Goal: Task Accomplishment & Management: Use online tool/utility

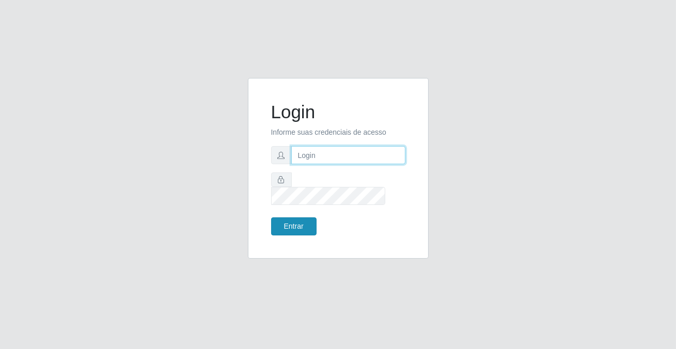
type input "[PERSON_NAME][EMAIL_ADDRESS][DOMAIN_NAME]"
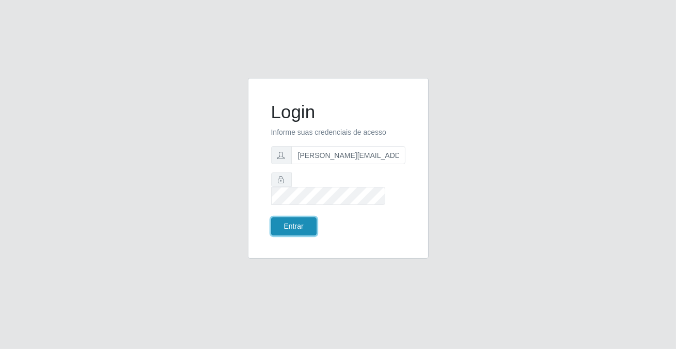
click at [277, 224] on button "Entrar" at bounding box center [293, 226] width 45 height 18
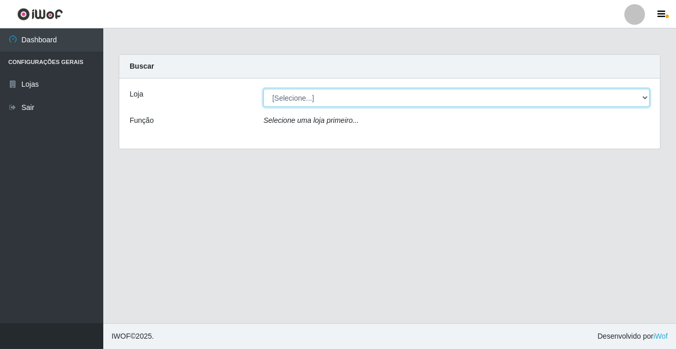
drag, startPoint x: 288, startPoint y: 93, endPoint x: 286, endPoint y: 103, distance: 10.4
click at [288, 93] on select "[Selecione...] Rede Potiguar 2 - Macaíba" at bounding box center [456, 98] width 386 height 18
select select "101"
click at [263, 89] on select "[Selecione...] Rede Potiguar 2 - Macaíba" at bounding box center [456, 98] width 386 height 18
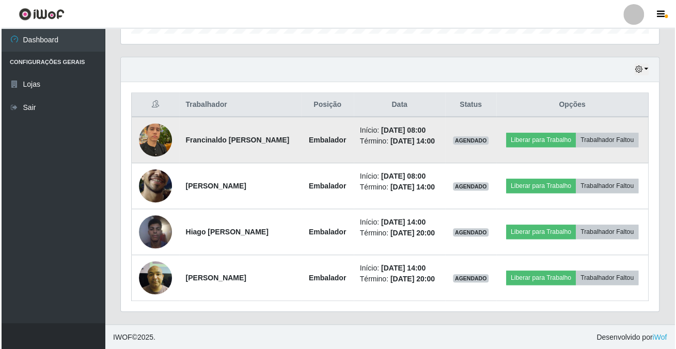
scroll to position [214, 537]
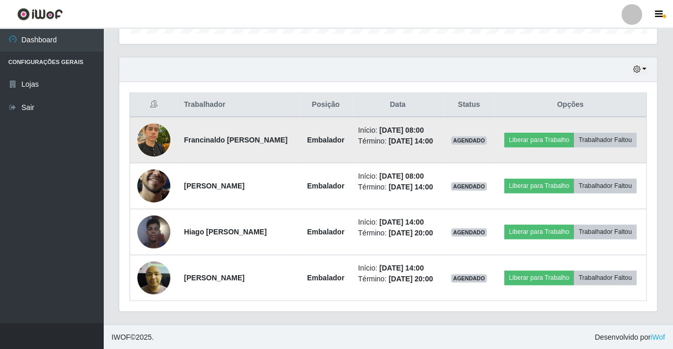
click at [154, 130] on img at bounding box center [153, 140] width 33 height 44
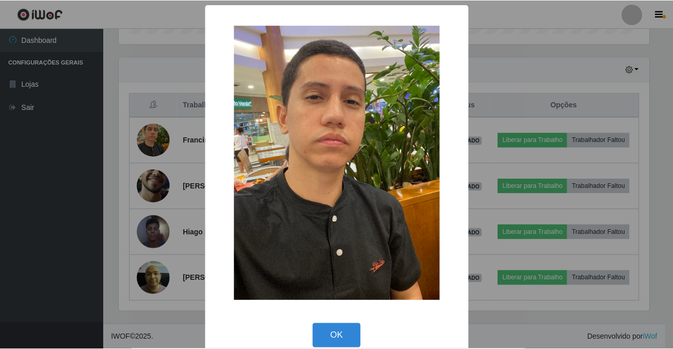
scroll to position [214, 532]
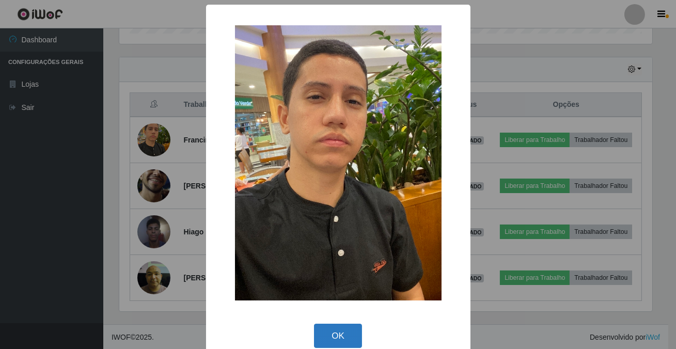
click at [326, 331] on button "OK" at bounding box center [338, 336] width 48 height 24
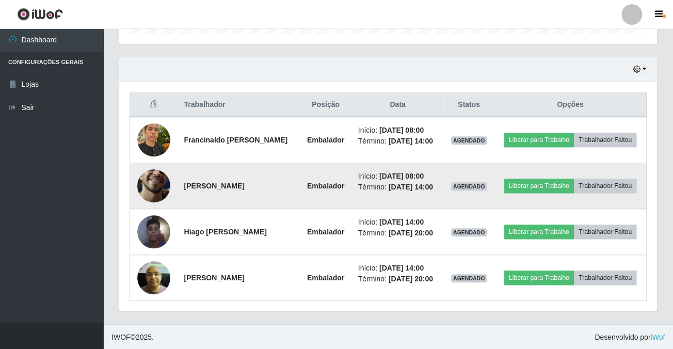
scroll to position [214, 537]
click at [152, 173] on img at bounding box center [153, 185] width 33 height 73
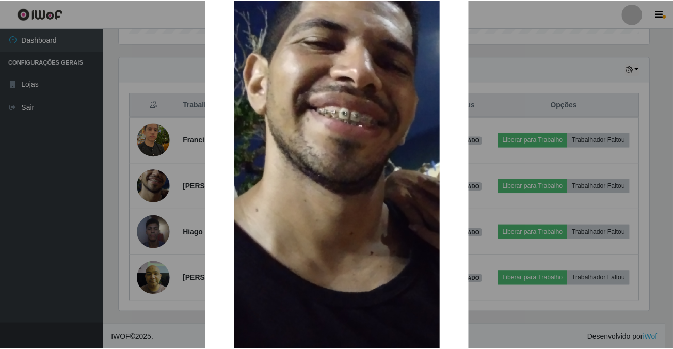
scroll to position [200, 0]
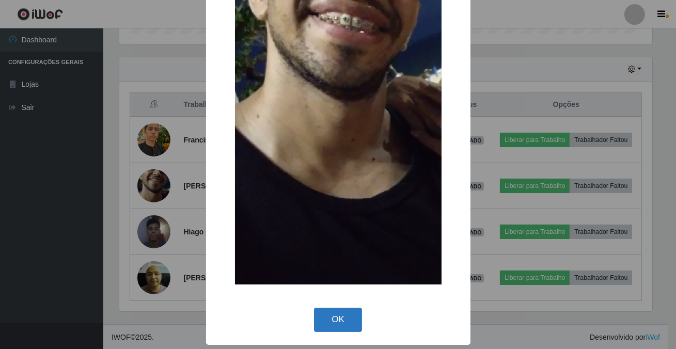
click at [328, 330] on button "OK" at bounding box center [338, 320] width 48 height 24
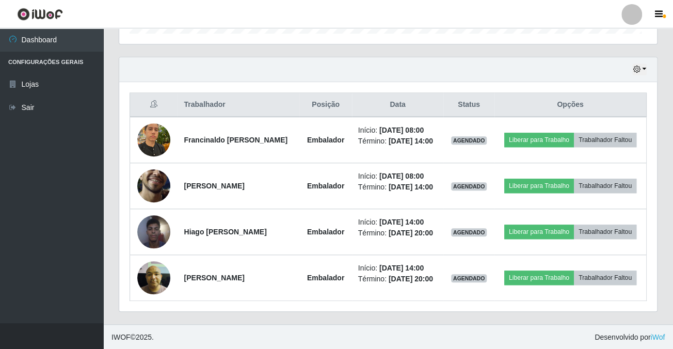
scroll to position [214, 537]
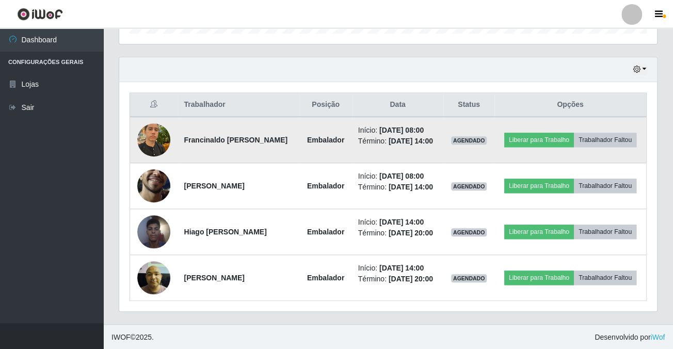
click at [156, 139] on img at bounding box center [153, 140] width 33 height 44
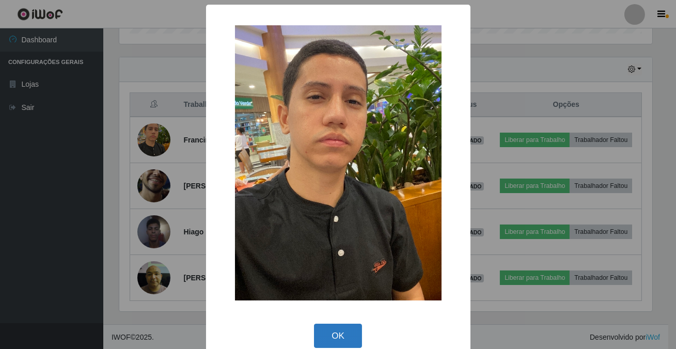
click at [340, 330] on button "OK" at bounding box center [338, 336] width 48 height 24
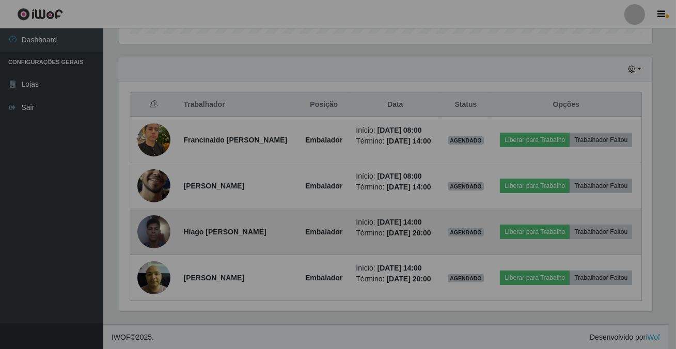
scroll to position [214, 537]
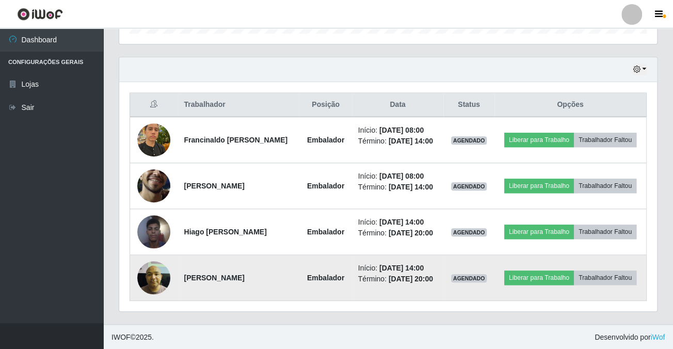
click at [160, 280] on img at bounding box center [153, 278] width 33 height 44
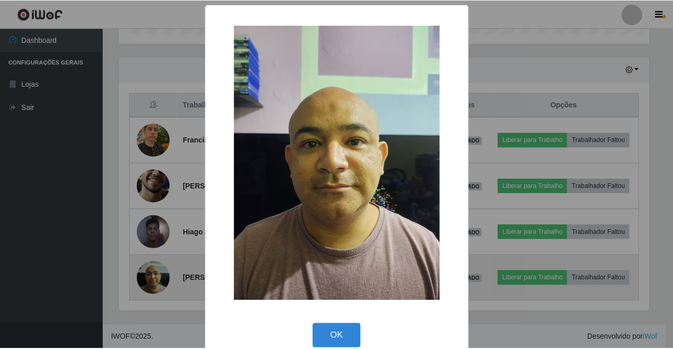
scroll to position [214, 532]
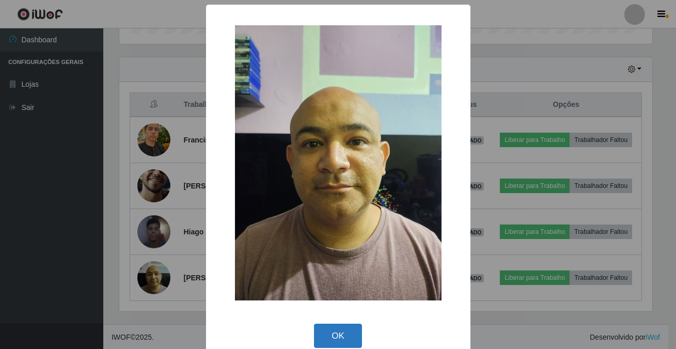
click at [338, 336] on button "OK" at bounding box center [338, 336] width 48 height 24
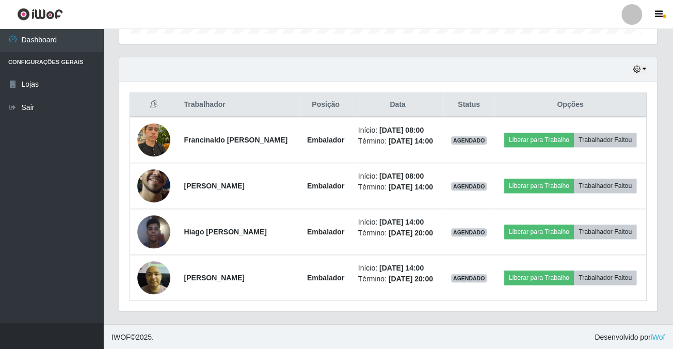
scroll to position [214, 537]
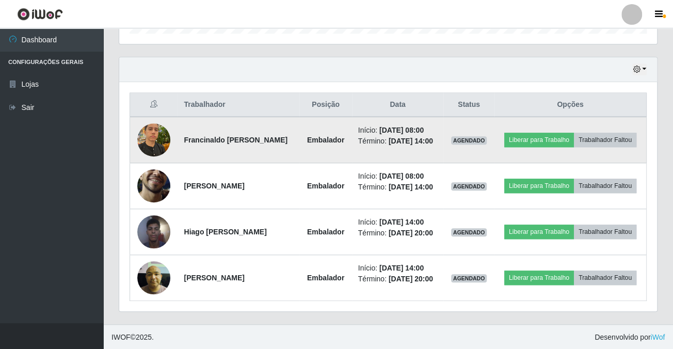
click at [156, 142] on img at bounding box center [153, 140] width 33 height 44
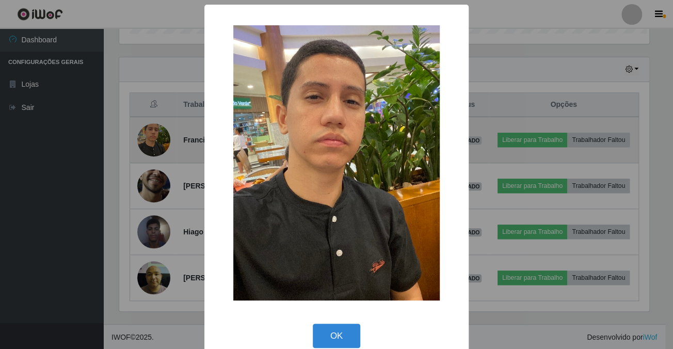
scroll to position [214, 532]
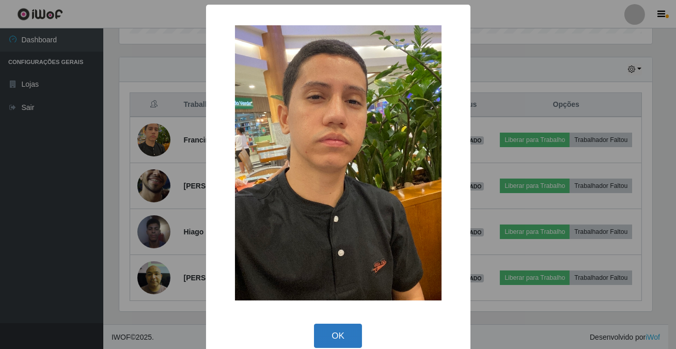
click at [325, 326] on button "OK" at bounding box center [338, 336] width 48 height 24
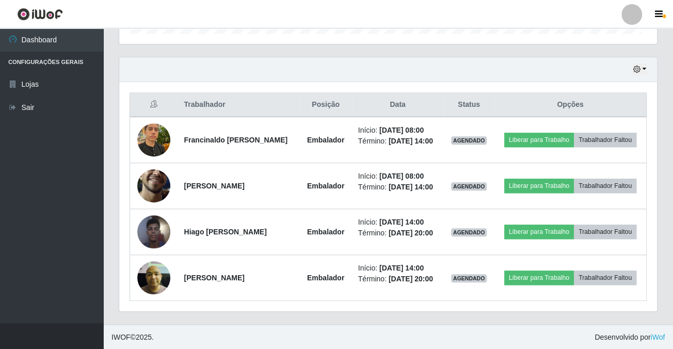
scroll to position [214, 537]
